Goal: Task Accomplishment & Management: Complete application form

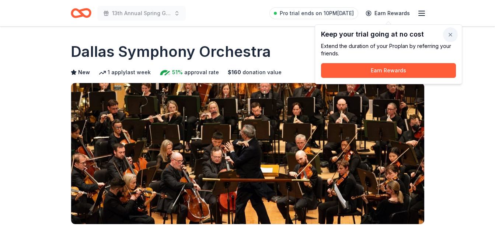
click at [450, 36] on button "button" at bounding box center [450, 34] width 15 height 15
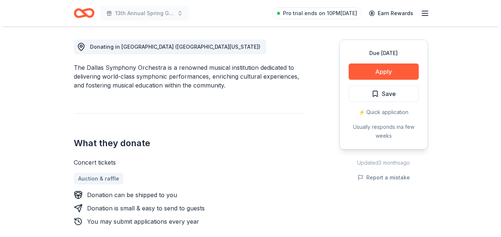
scroll to position [201, 0]
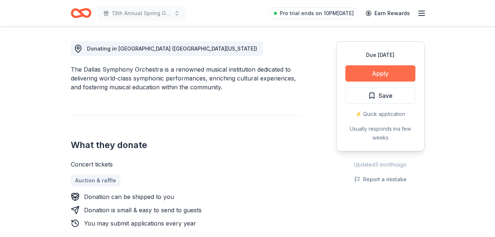
click at [389, 74] on button "Apply" at bounding box center [381, 73] width 70 height 16
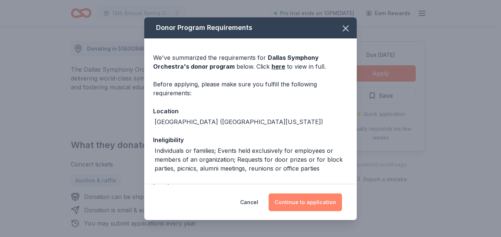
click at [311, 201] on button "Continue to application" at bounding box center [304, 202] width 73 height 18
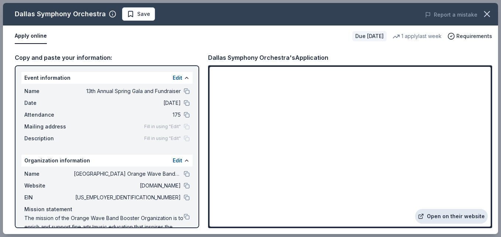
click at [468, 212] on link "Open on their website" at bounding box center [451, 216] width 73 height 15
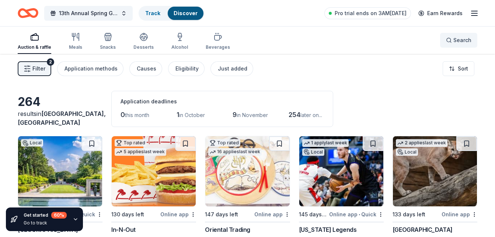
click at [456, 45] on button "Search" at bounding box center [458, 40] width 37 height 15
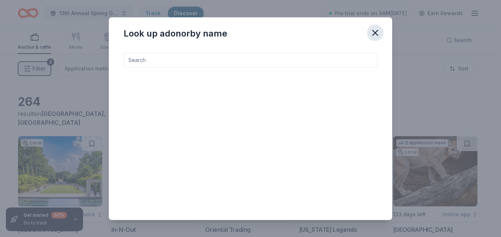
click at [375, 30] on icon "button" at bounding box center [375, 33] width 10 height 10
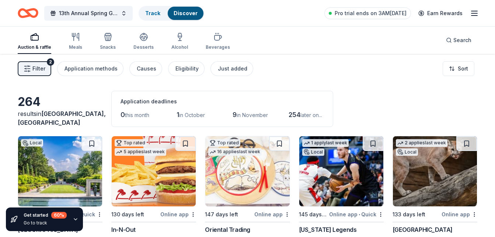
click at [41, 67] on span "Filter" at bounding box center [38, 68] width 13 height 9
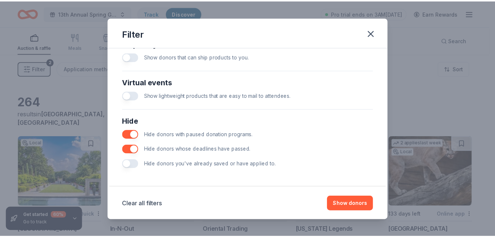
scroll to position [346, 0]
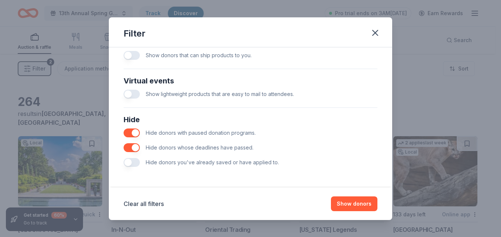
click at [137, 146] on button "button" at bounding box center [132, 147] width 16 height 9
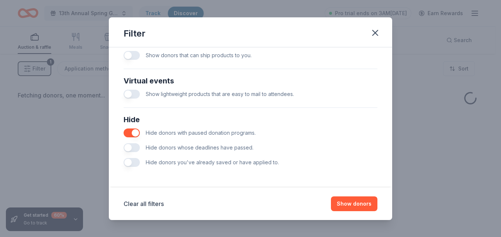
click at [136, 134] on button "button" at bounding box center [132, 132] width 16 height 9
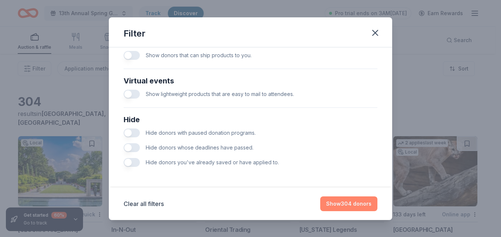
click at [354, 199] on button "Show 304 donors" at bounding box center [348, 203] width 57 height 15
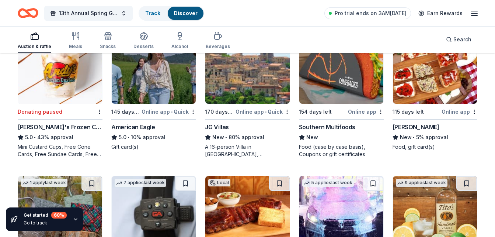
scroll to position [1372, 0]
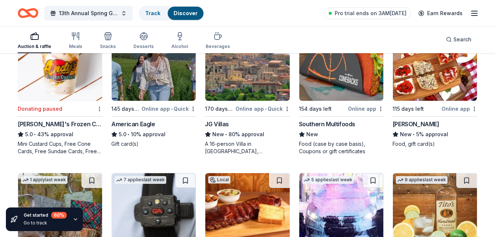
click at [414, 121] on div "[PERSON_NAME]" at bounding box center [416, 123] width 47 height 9
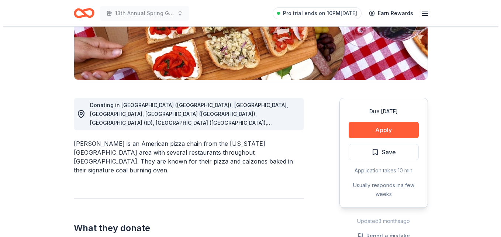
scroll to position [146, 0]
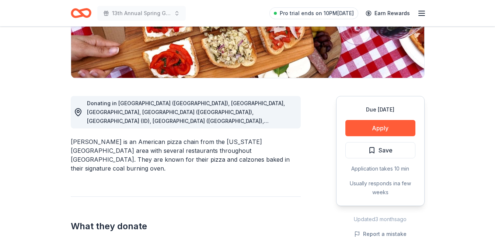
click at [398, 119] on div "Due [DATE] Apply Save Application takes 10 min Usually responds in a few weeks" at bounding box center [380, 151] width 88 height 110
click at [385, 132] on button "Apply" at bounding box center [381, 128] width 70 height 16
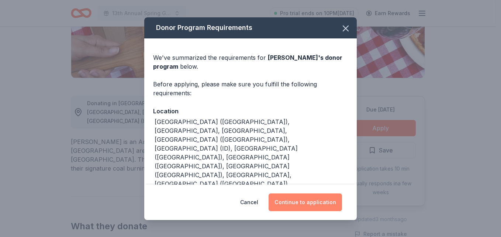
click at [301, 206] on button "Continue to application" at bounding box center [304, 202] width 73 height 18
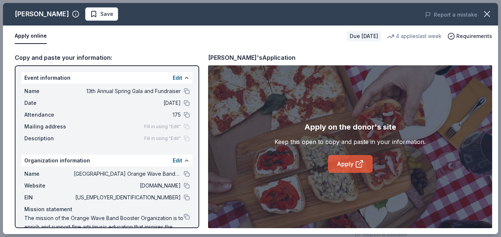
click at [348, 166] on link "Apply" at bounding box center [350, 164] width 45 height 18
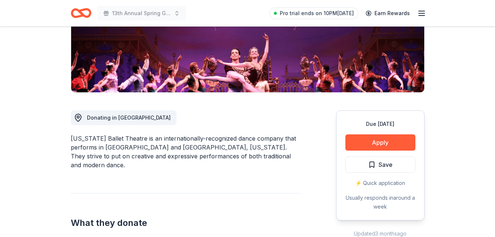
scroll to position [177, 0]
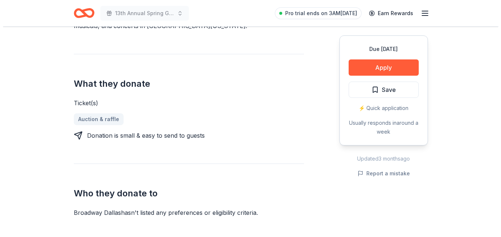
scroll to position [265, 0]
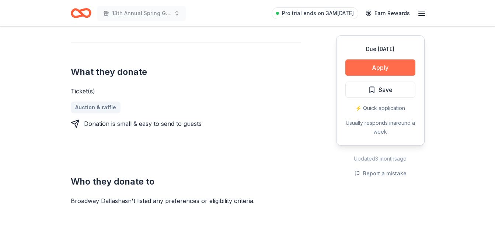
click at [400, 67] on button "Apply" at bounding box center [381, 67] width 70 height 16
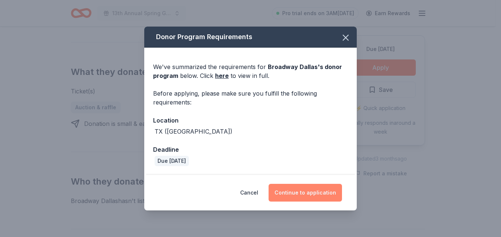
click at [302, 192] on button "Continue to application" at bounding box center [304, 193] width 73 height 18
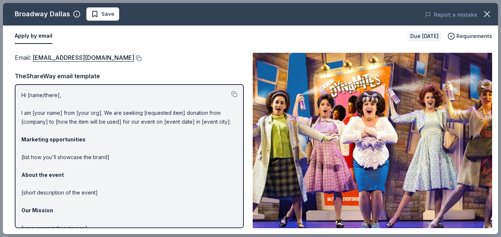
click at [134, 59] on button at bounding box center [137, 58] width 7 height 6
